Goal: Check status: Check status

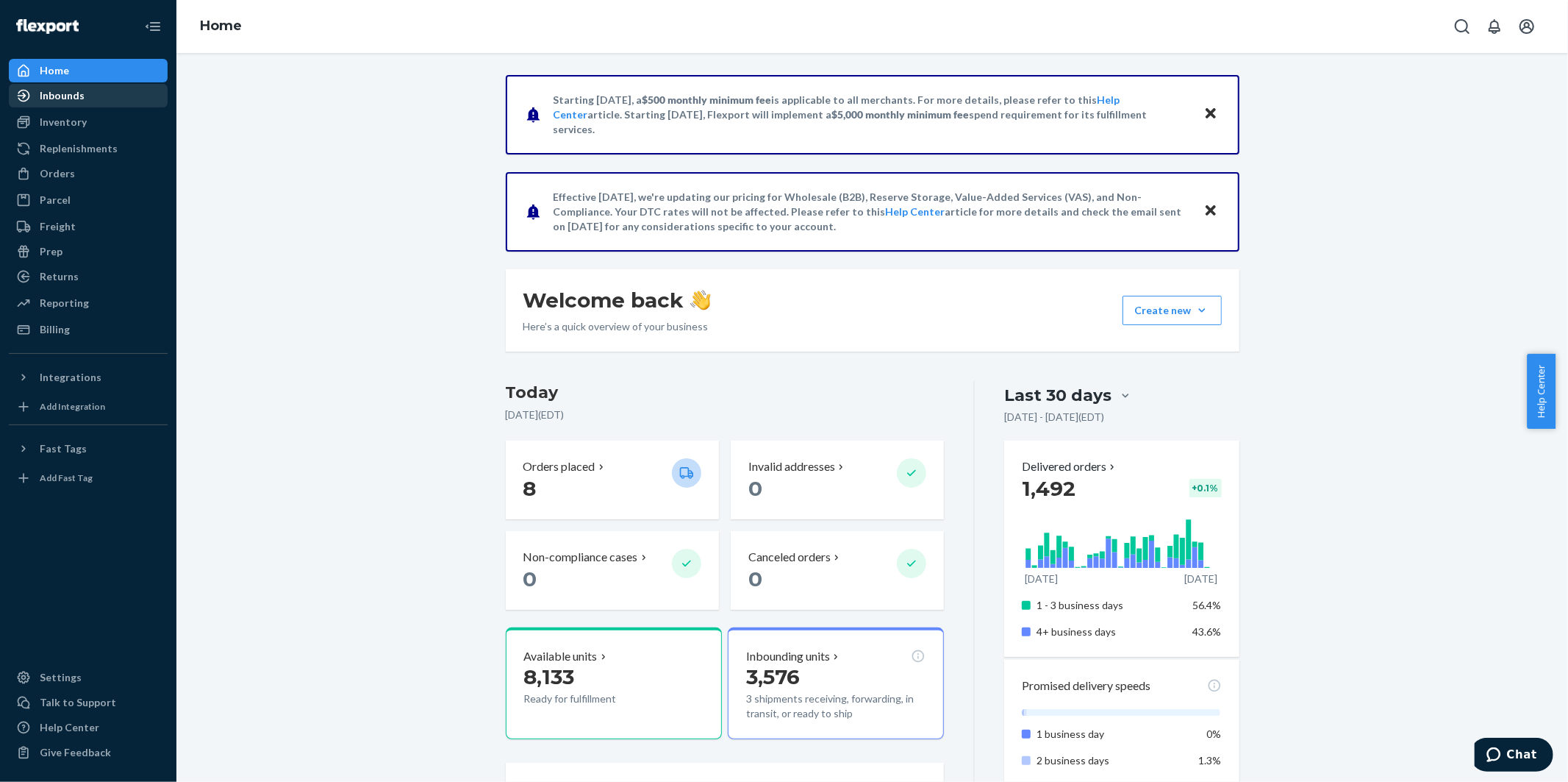
click at [59, 93] on div "Inbounds" at bounding box center [62, 96] width 45 height 15
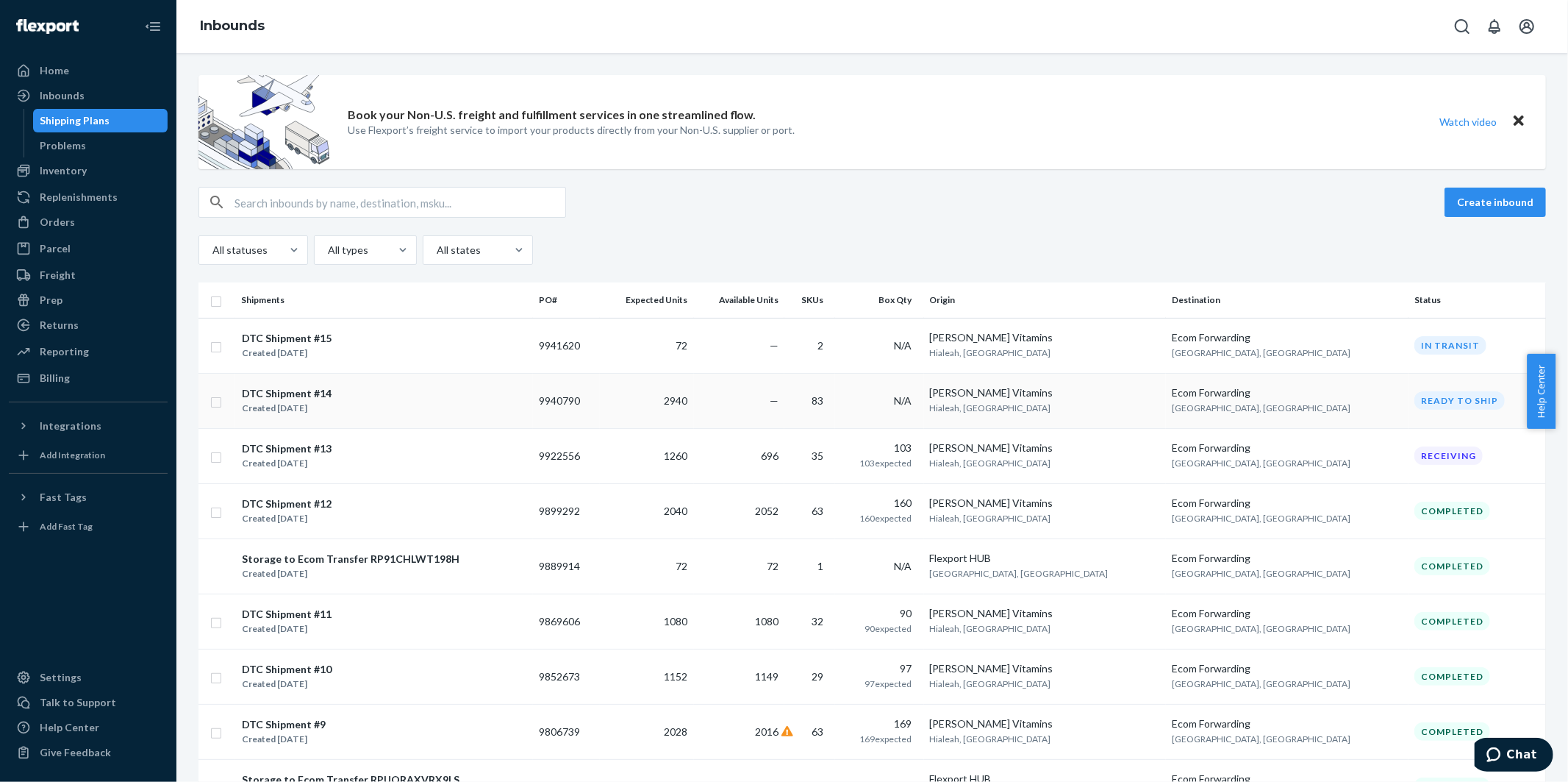
click at [251, 392] on div "DTC Shipment #14" at bounding box center [286, 393] width 89 height 15
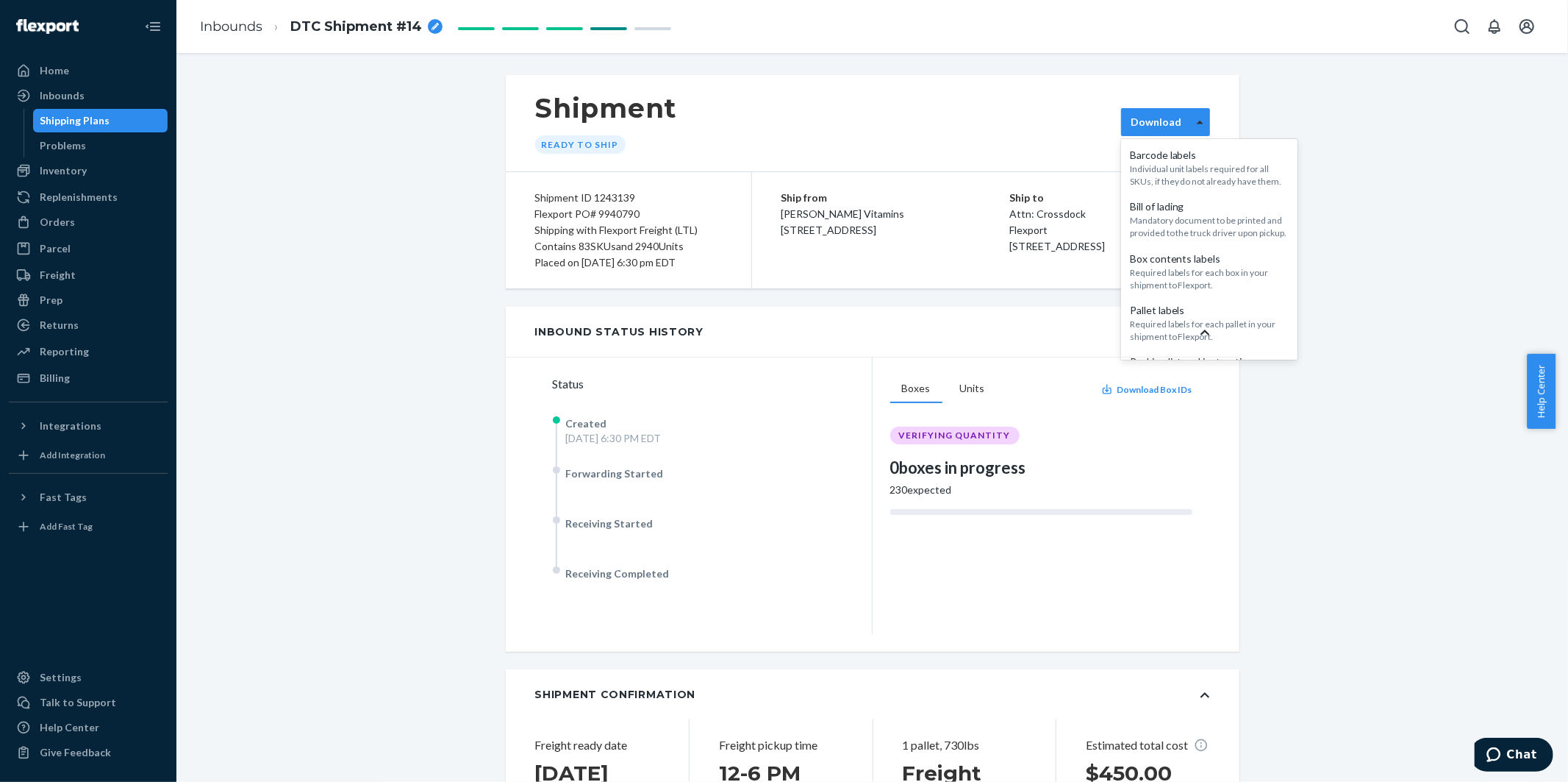
click at [1197, 123] on icon at bounding box center [1200, 122] width 6 height 10
click at [1166, 238] on div "Mandatory document to be printed and provided to the truck driver upon pickup." at bounding box center [1208, 227] width 159 height 25
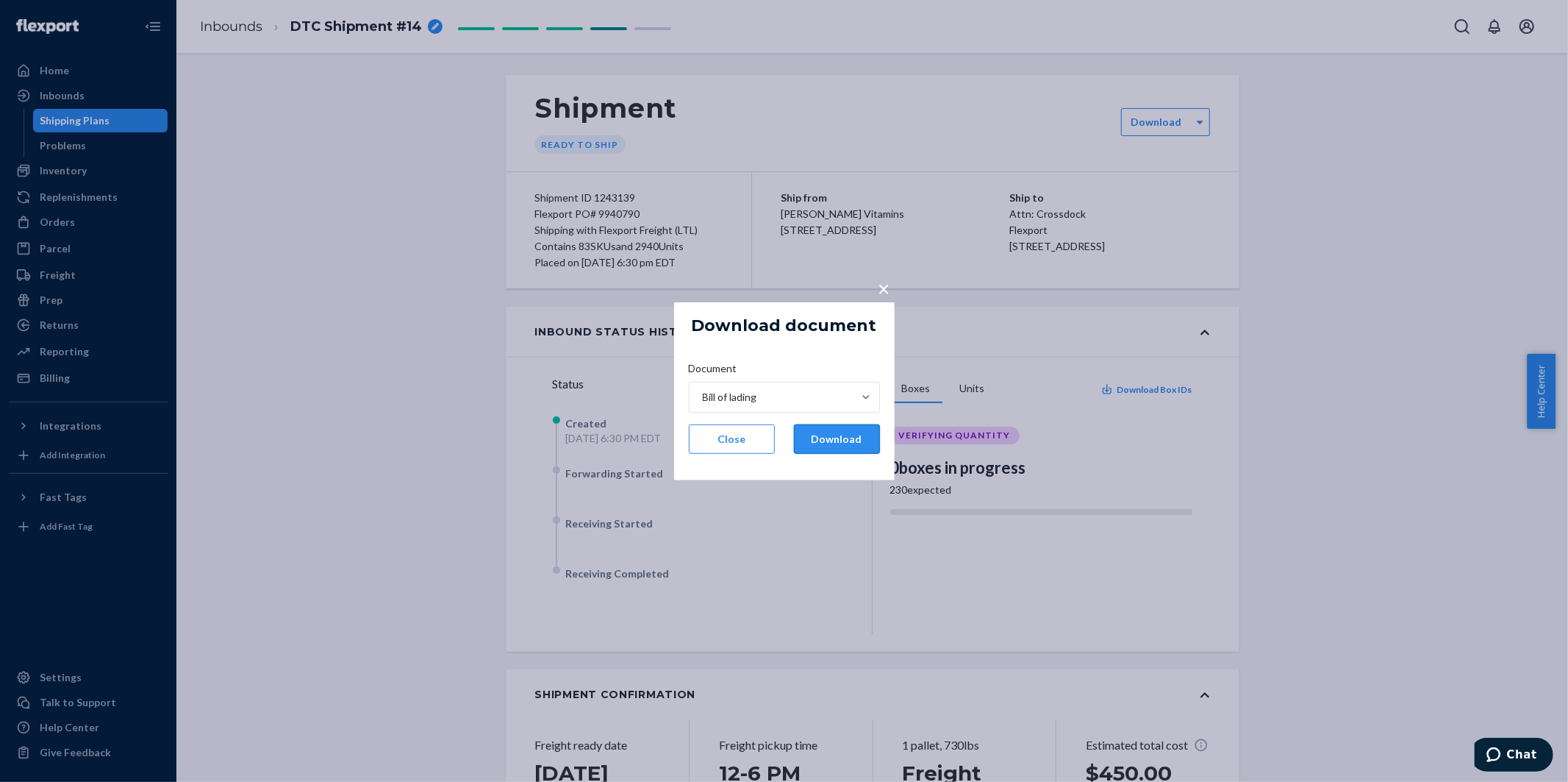
click at [817, 436] on button "Download" at bounding box center [836, 439] width 86 height 29
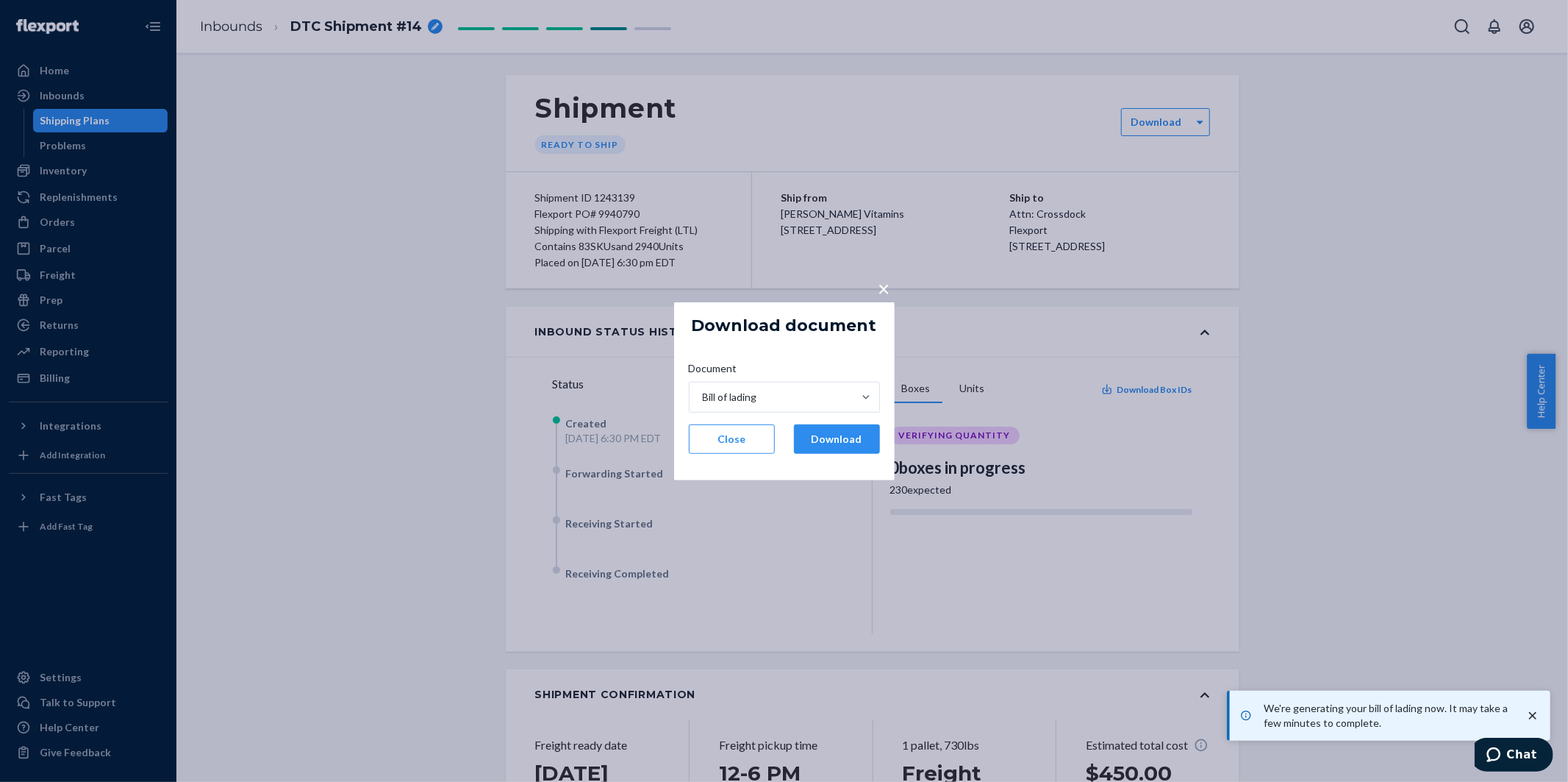
click at [885, 285] on span "×" at bounding box center [884, 288] width 12 height 25
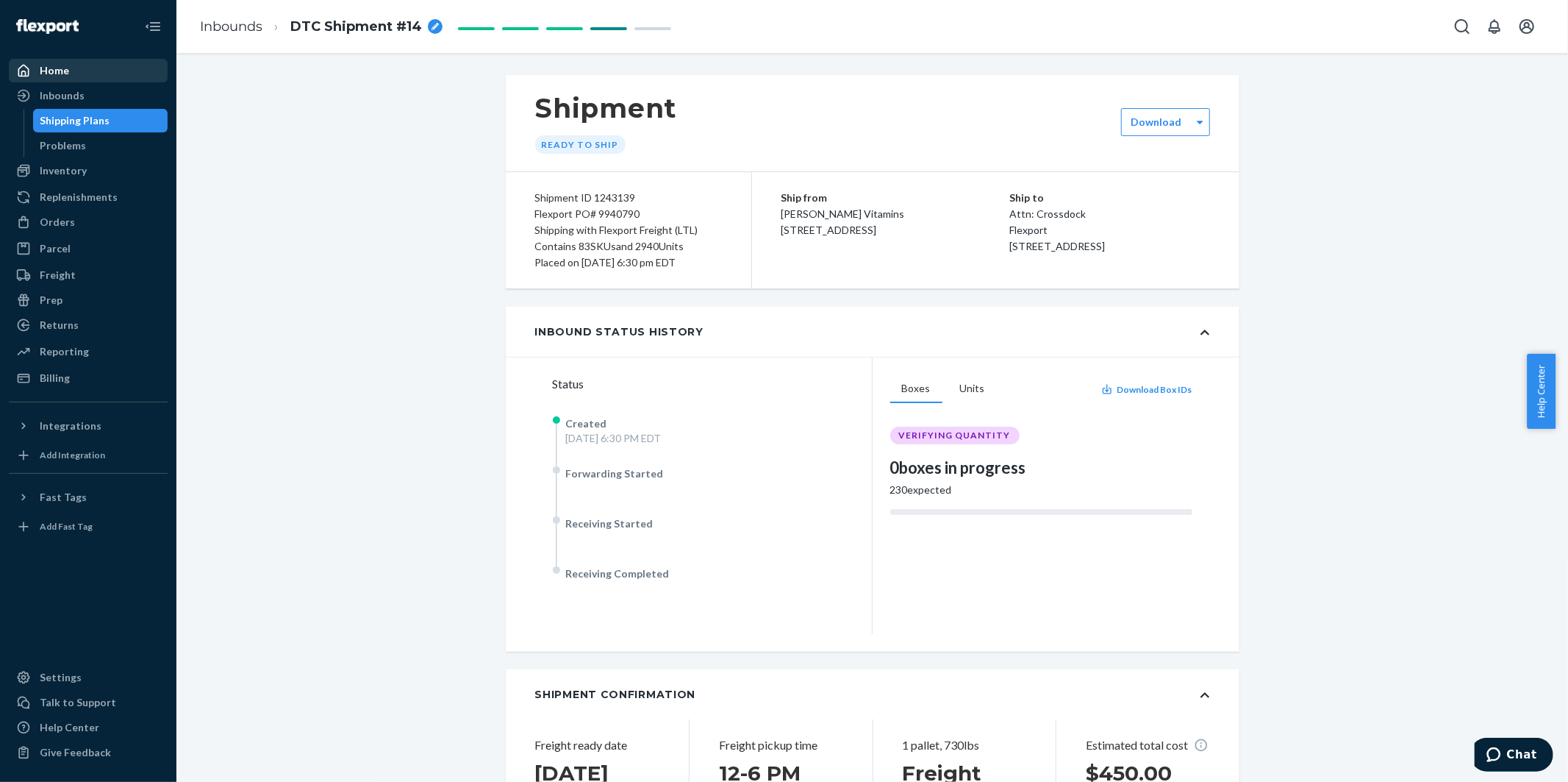
click at [63, 68] on div "Home" at bounding box center [54, 70] width 29 height 15
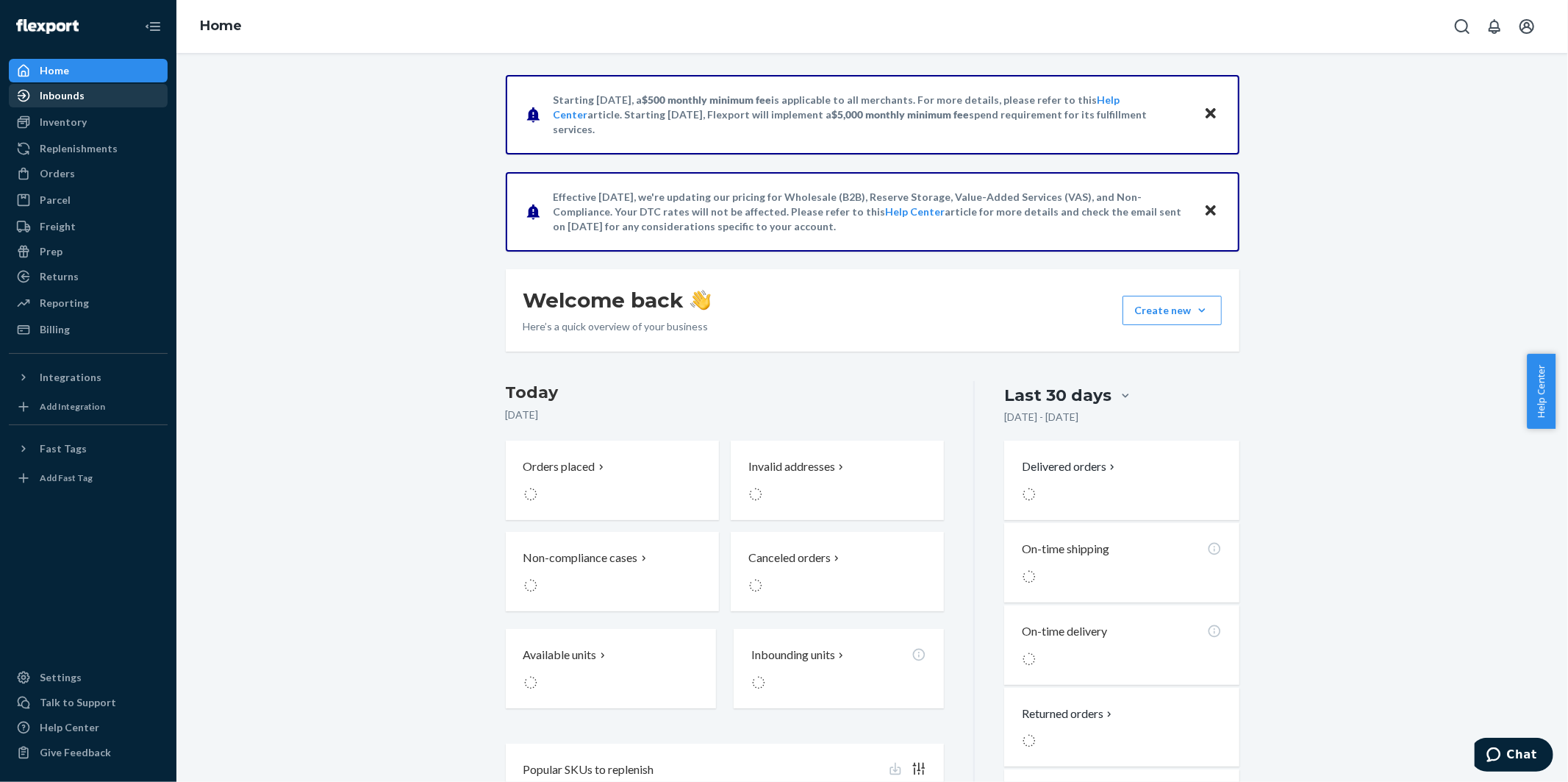
click at [47, 89] on div "Inbounds" at bounding box center [62, 96] width 45 height 15
